Goal: Task Accomplishment & Management: Complete application form

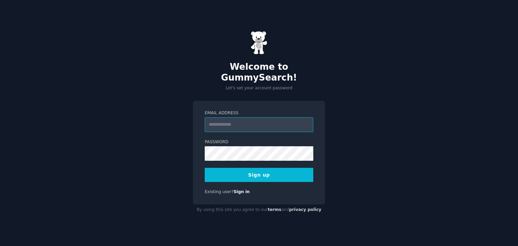
click at [220, 122] on input "Email Address" at bounding box center [259, 124] width 109 height 15
type input "**********"
click at [258, 169] on button "Sign up" at bounding box center [259, 175] width 109 height 14
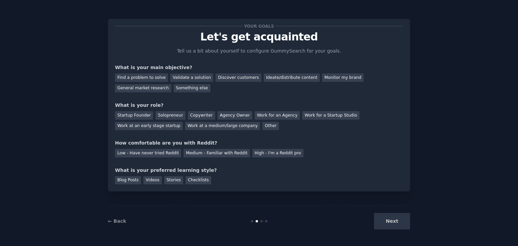
click at [396, 224] on div "Next" at bounding box center [359, 221] width 101 height 17
click at [394, 221] on div "Next" at bounding box center [359, 221] width 101 height 17
click at [262, 125] on div "Other" at bounding box center [270, 126] width 17 height 8
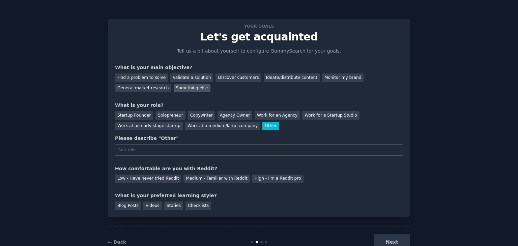
click at [174, 88] on div "Something else" at bounding box center [192, 88] width 37 height 8
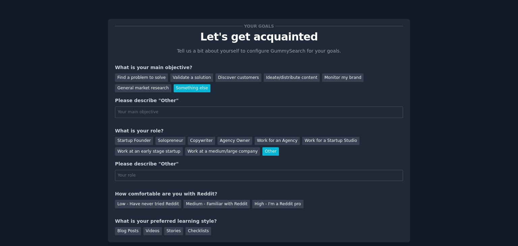
click at [162, 93] on div "Your goals Let's get acquainted Tell us a bit about yourself to configure Gummy…" at bounding box center [259, 130] width 288 height 209
